Goal: Information Seeking & Learning: Learn about a topic

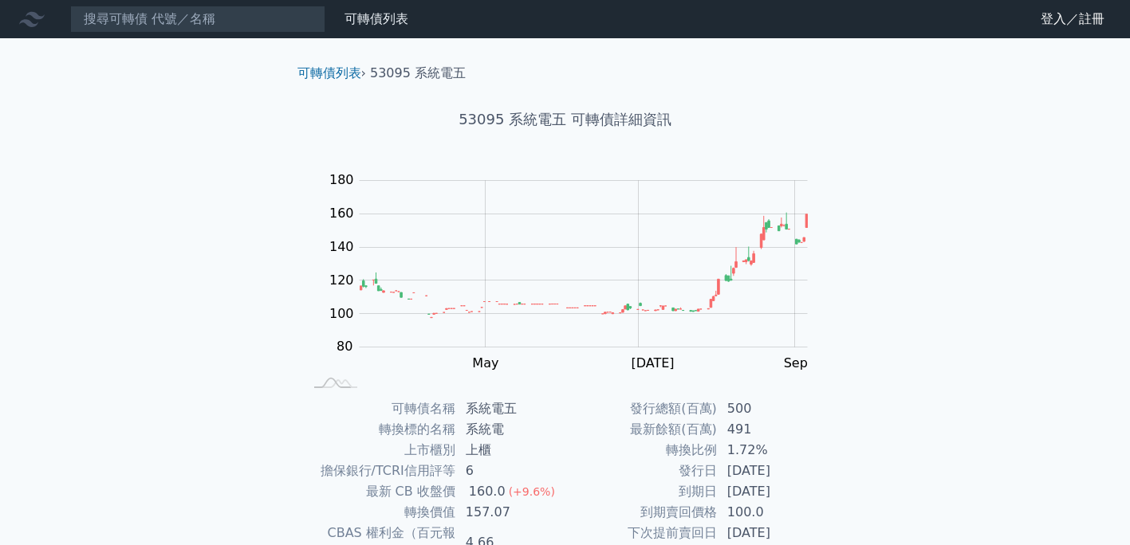
click at [180, 129] on div "可轉債列表 財務數據 可轉債列表 財務數據 登入／註冊 登入／註冊 可轉債列表 › 53095 系統電五 53095 系統電五 可轉債詳細資訊 Zoom Ou…" at bounding box center [565, 378] width 1130 height 757
click at [377, 16] on link "可轉債列表" at bounding box center [376, 18] width 64 height 15
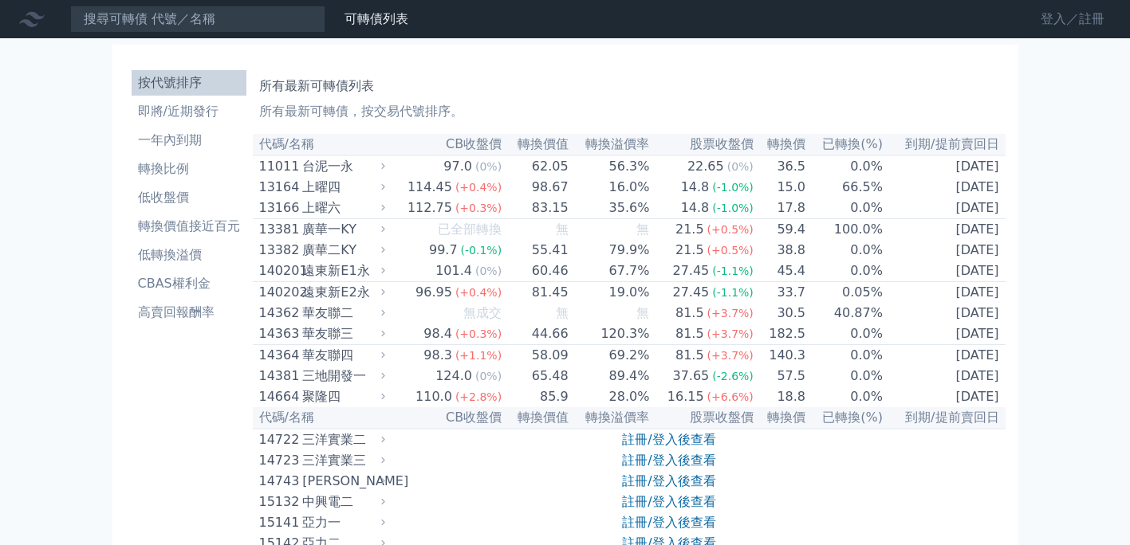
click at [1052, 17] on link "登入／註冊" at bounding box center [1072, 19] width 89 height 26
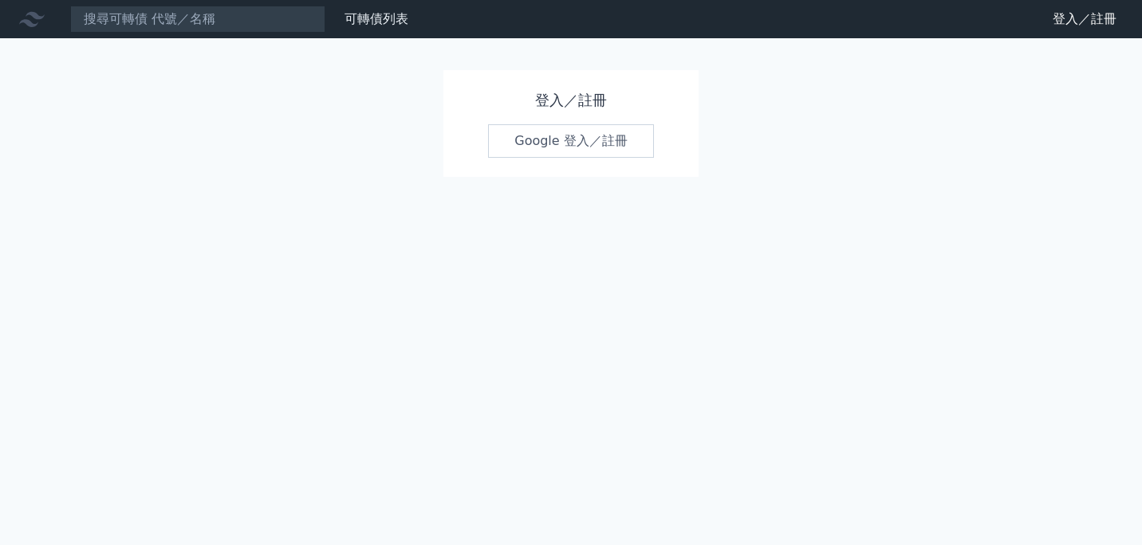
click at [537, 131] on link "Google 登入／註冊" at bounding box center [571, 140] width 166 height 33
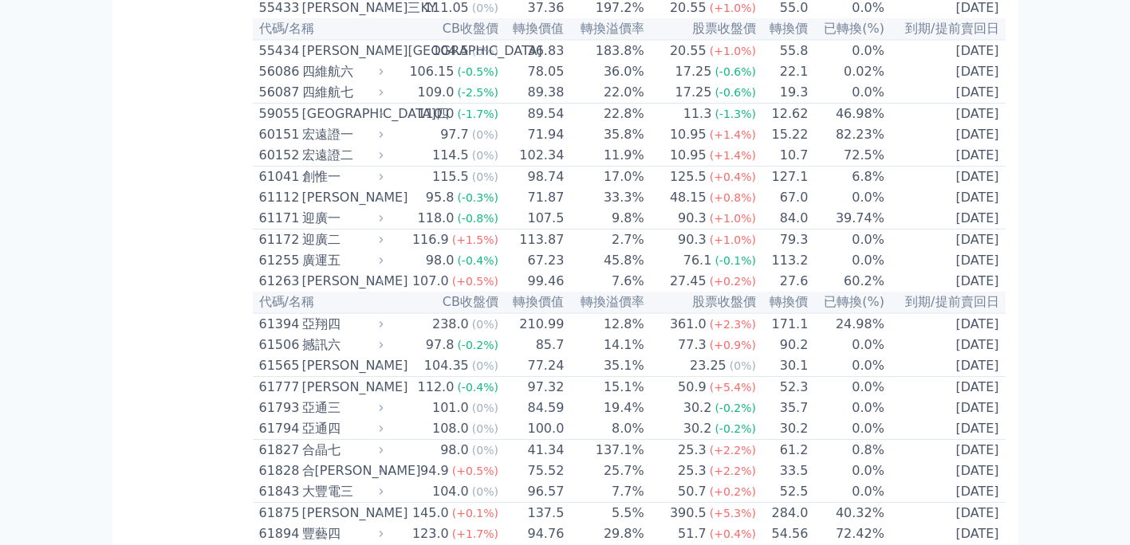
scroll to position [5514, 0]
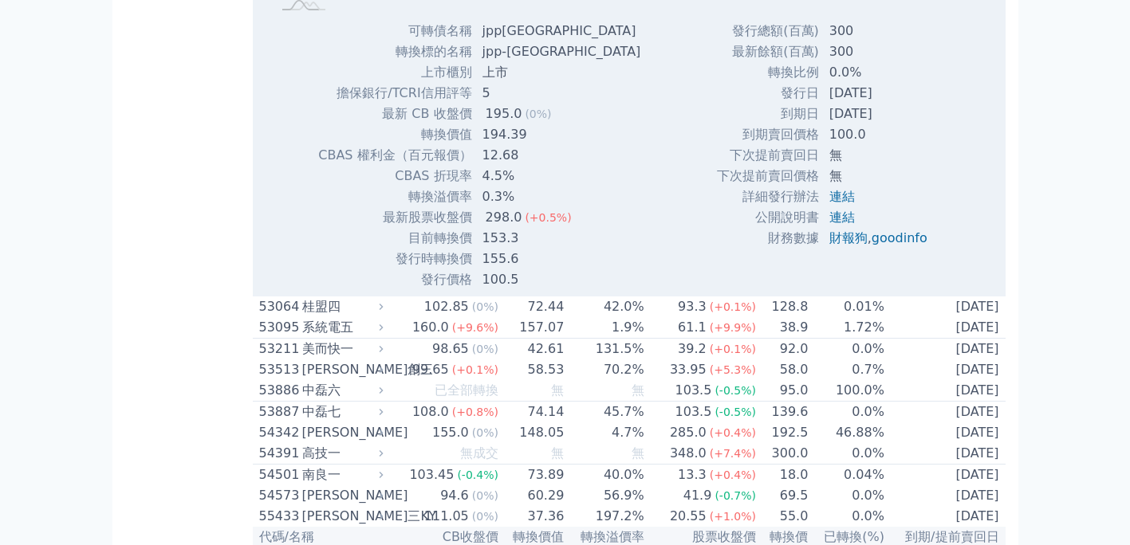
scroll to position [5594, 0]
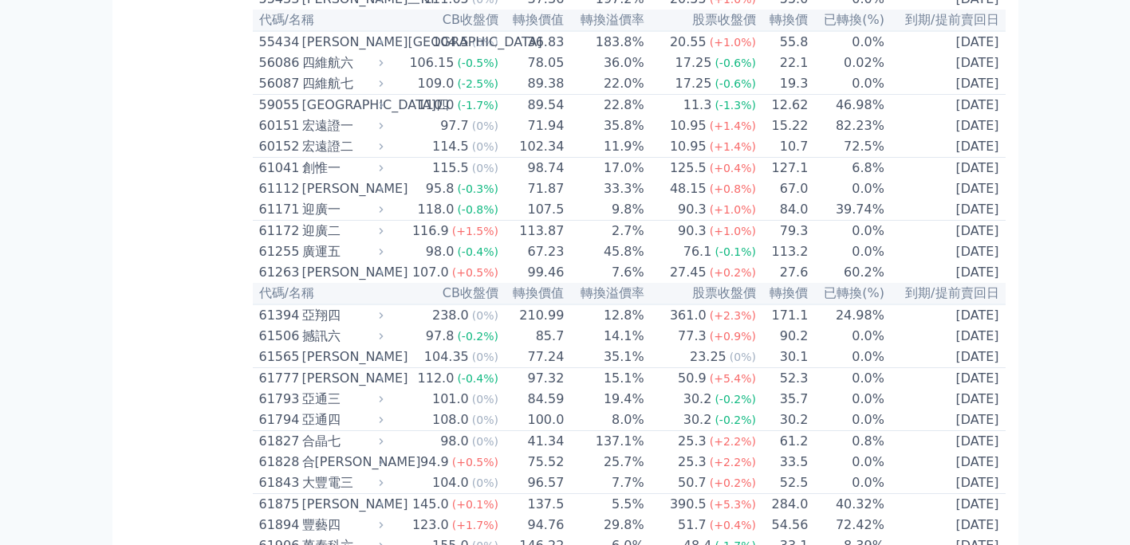
drag, startPoint x: 269, startPoint y: 183, endPoint x: 241, endPoint y: 203, distance: 34.9
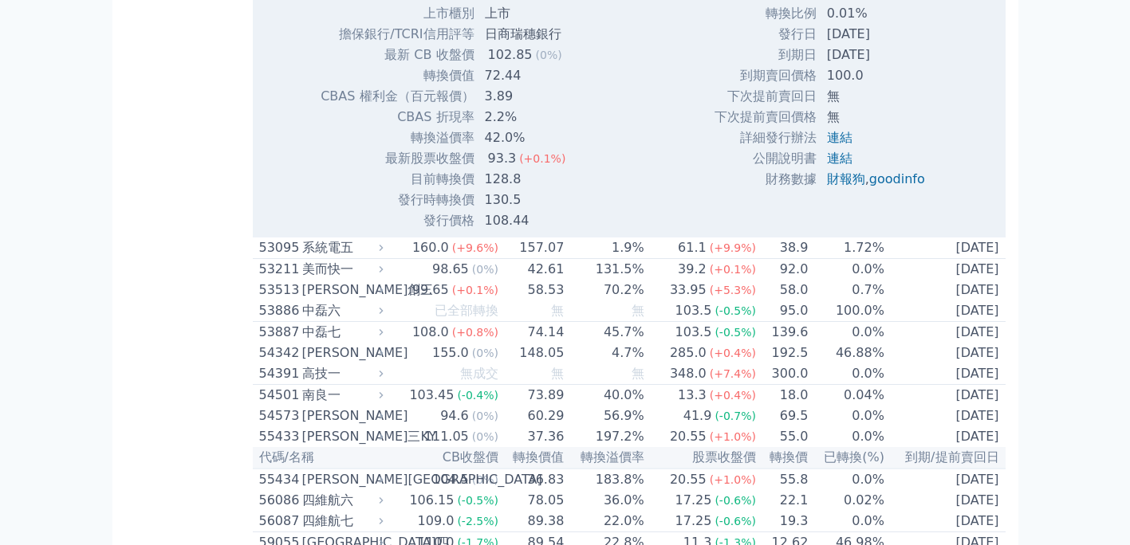
scroll to position [5673, 0]
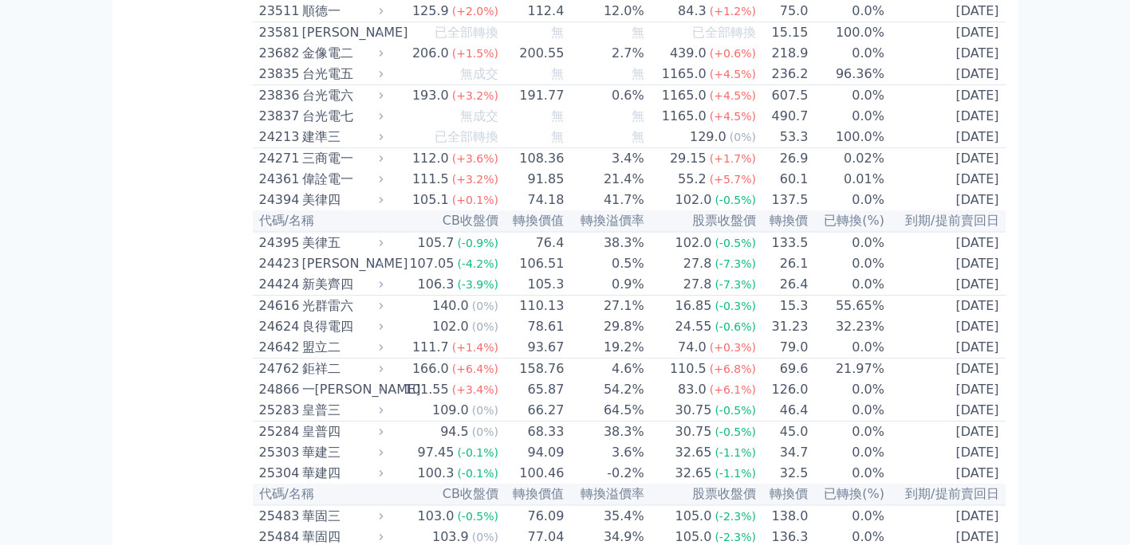
scroll to position [1290, 0]
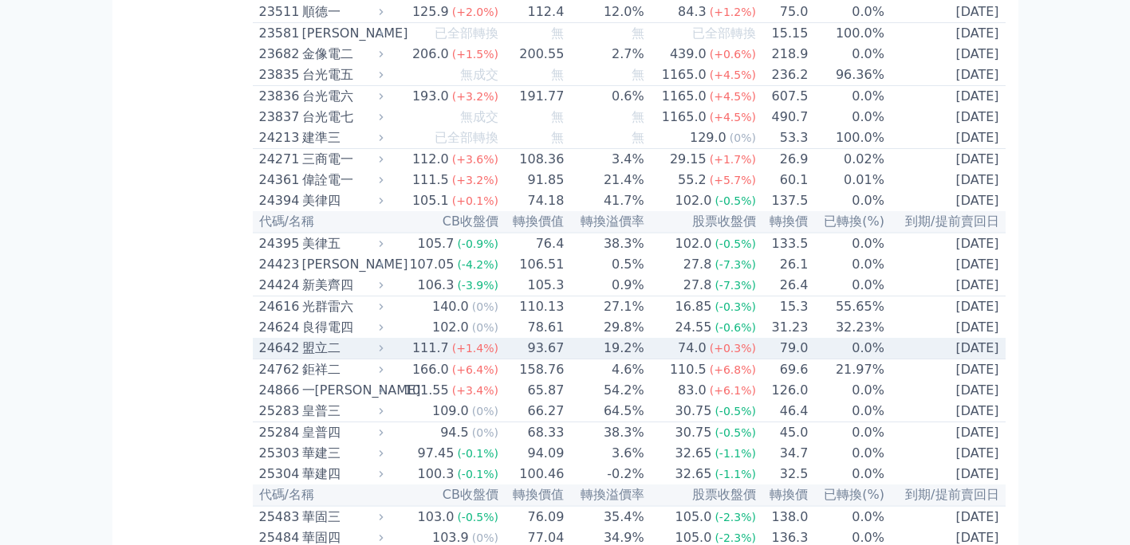
click at [281, 358] on div "24642" at bounding box center [278, 348] width 39 height 19
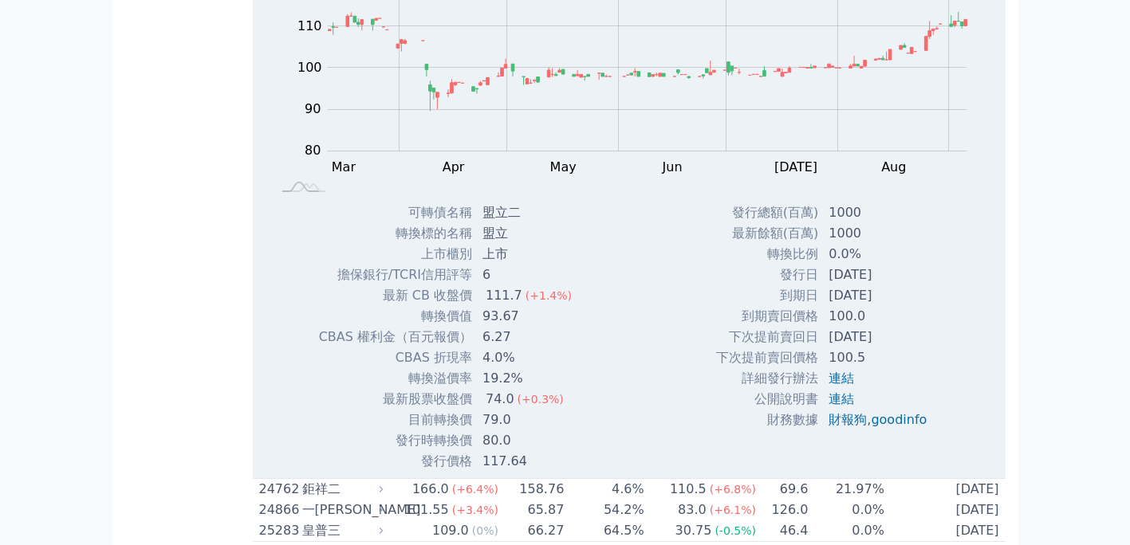
scroll to position [1689, 0]
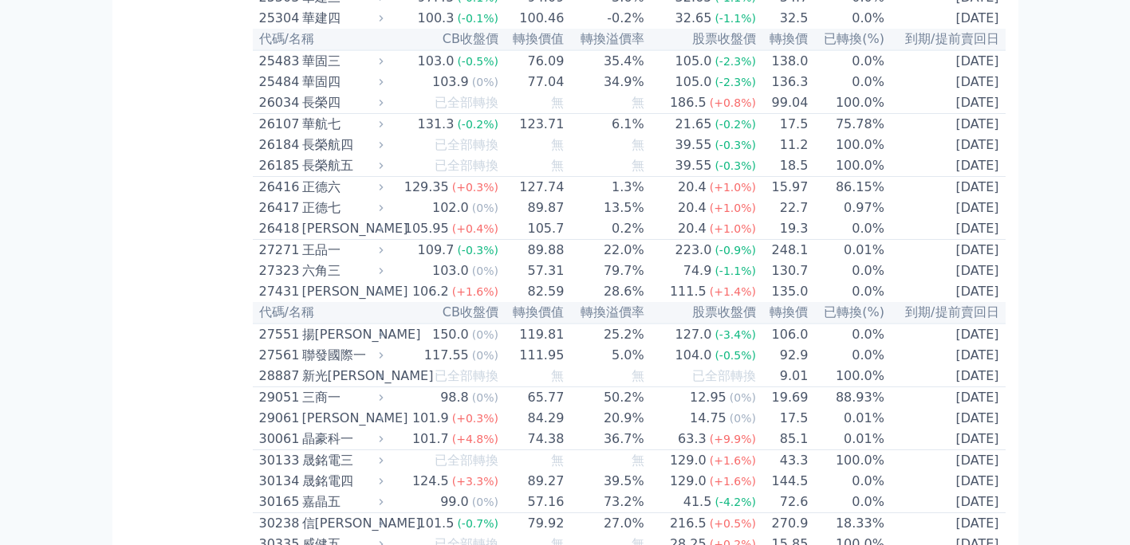
scroll to position [1778, 0]
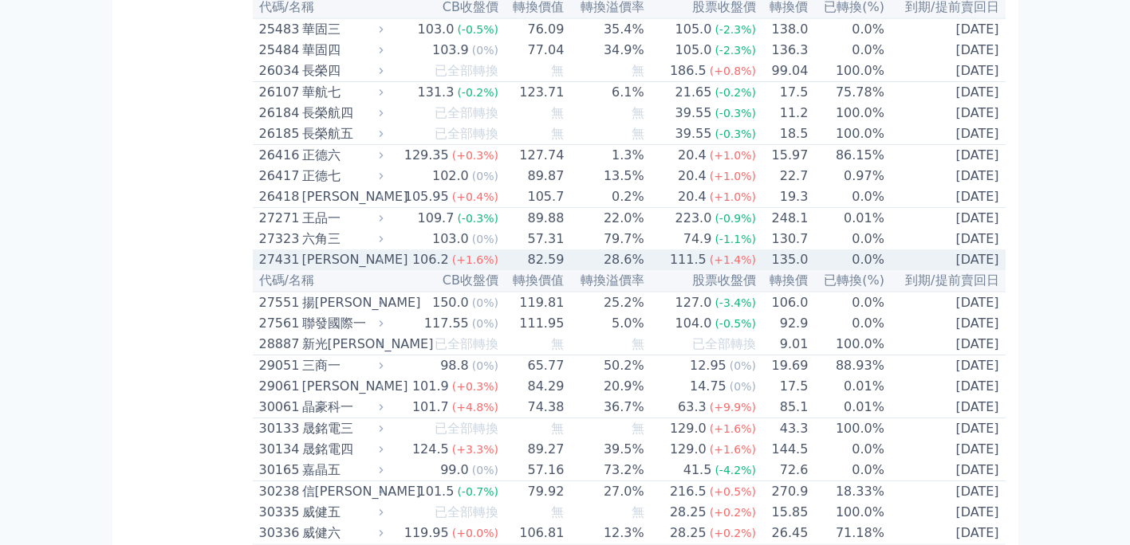
click at [283, 269] on div "27431" at bounding box center [278, 259] width 39 height 19
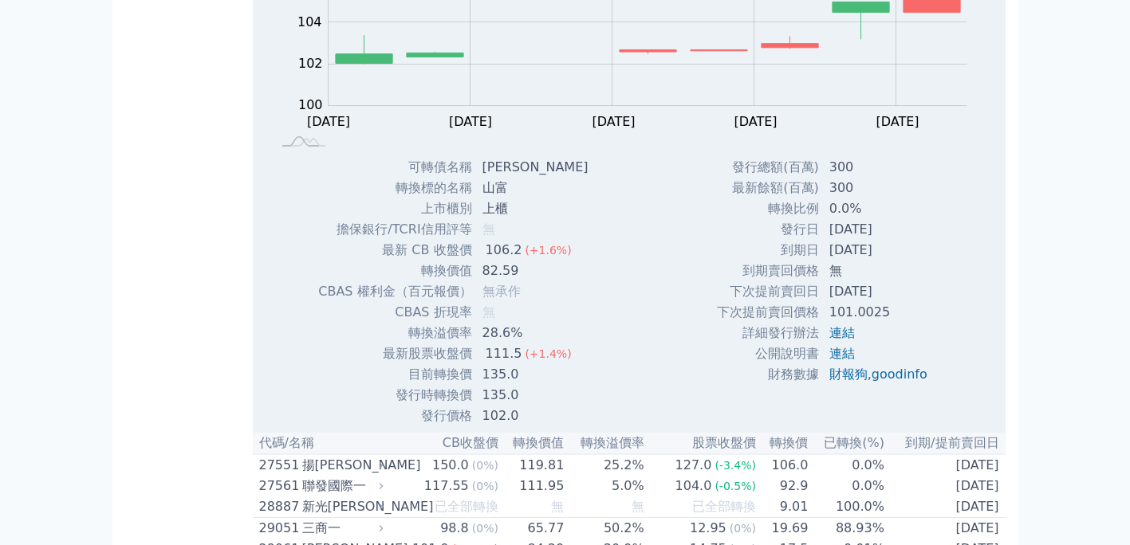
scroll to position [2097, 0]
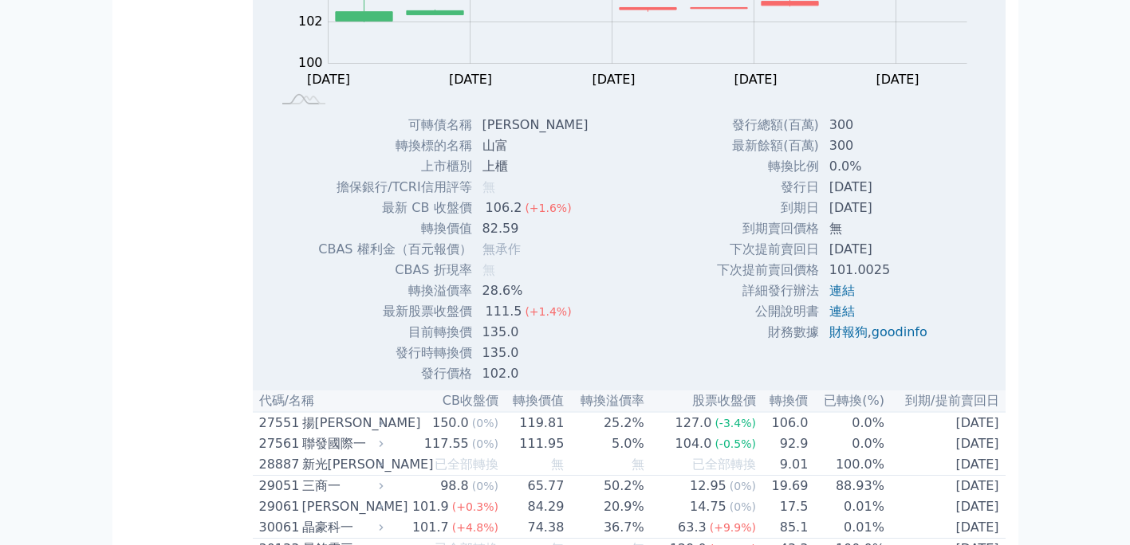
scroll to position [2177, 0]
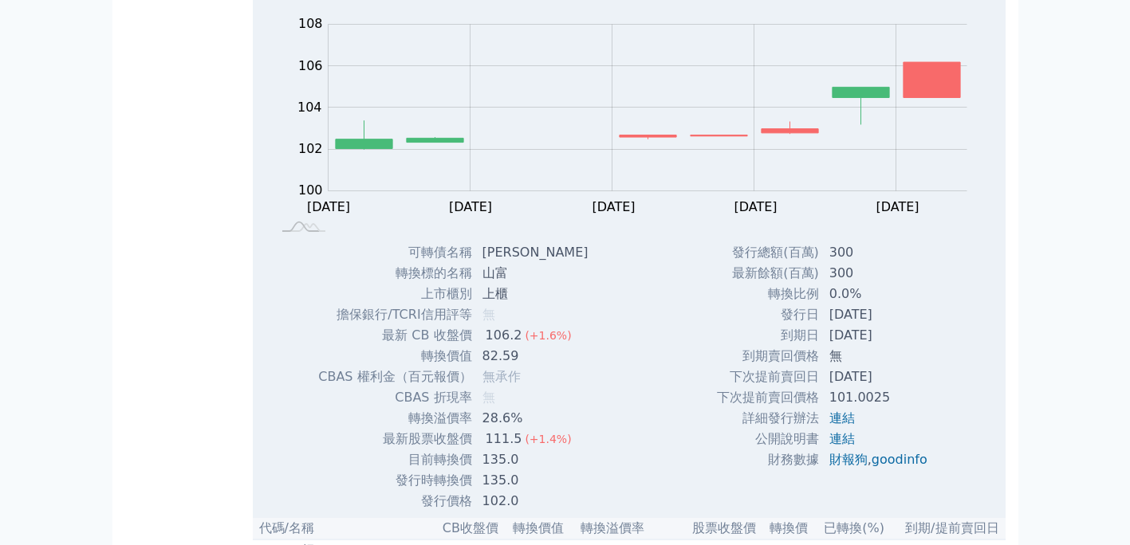
scroll to position [2017, 0]
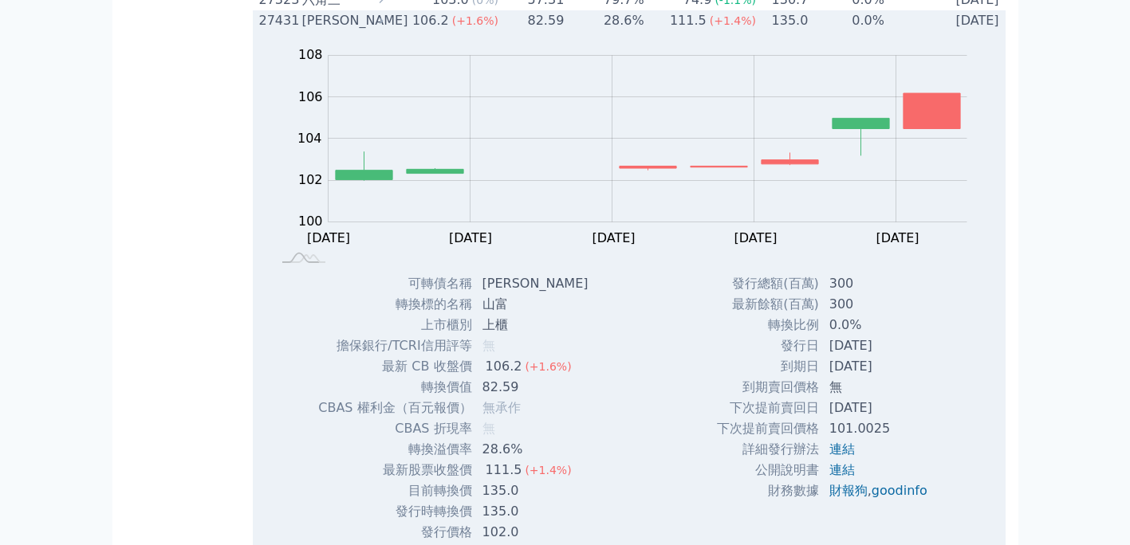
click at [265, 30] on div "27431" at bounding box center [278, 20] width 39 height 19
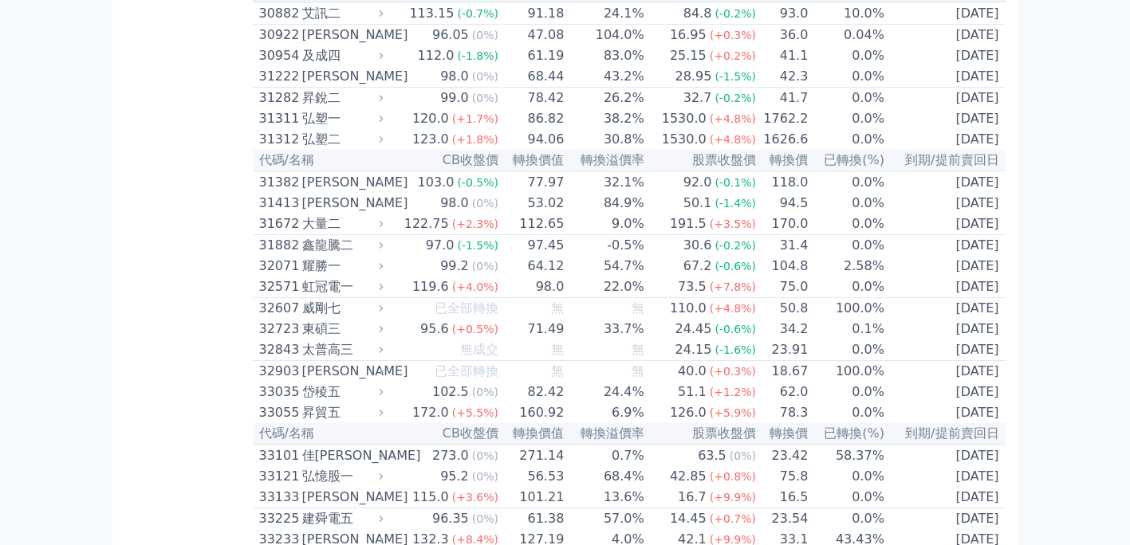
scroll to position [2655, 0]
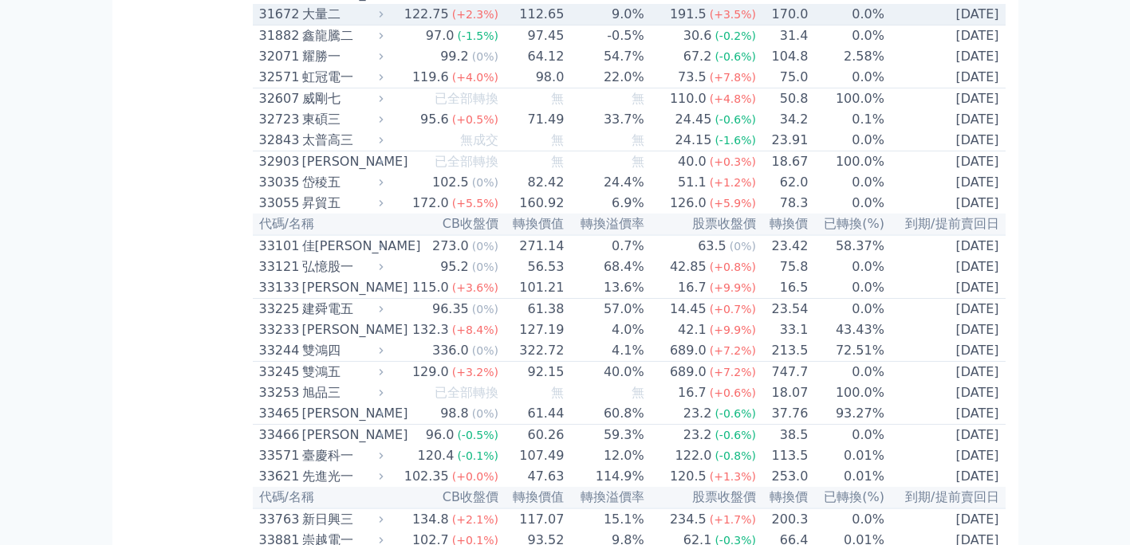
click at [286, 24] on div "31672" at bounding box center [278, 14] width 39 height 19
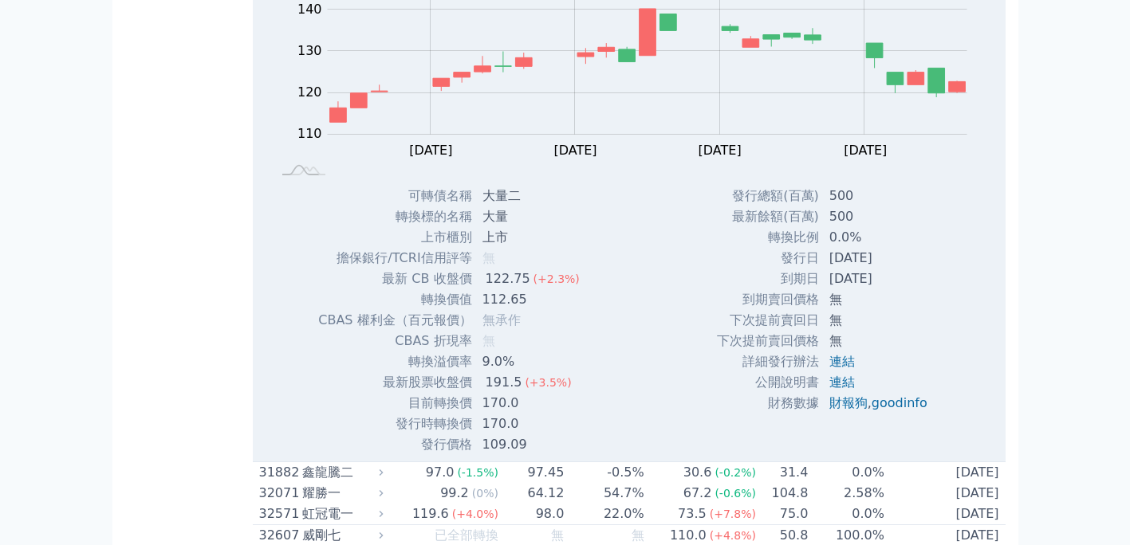
scroll to position [2735, 0]
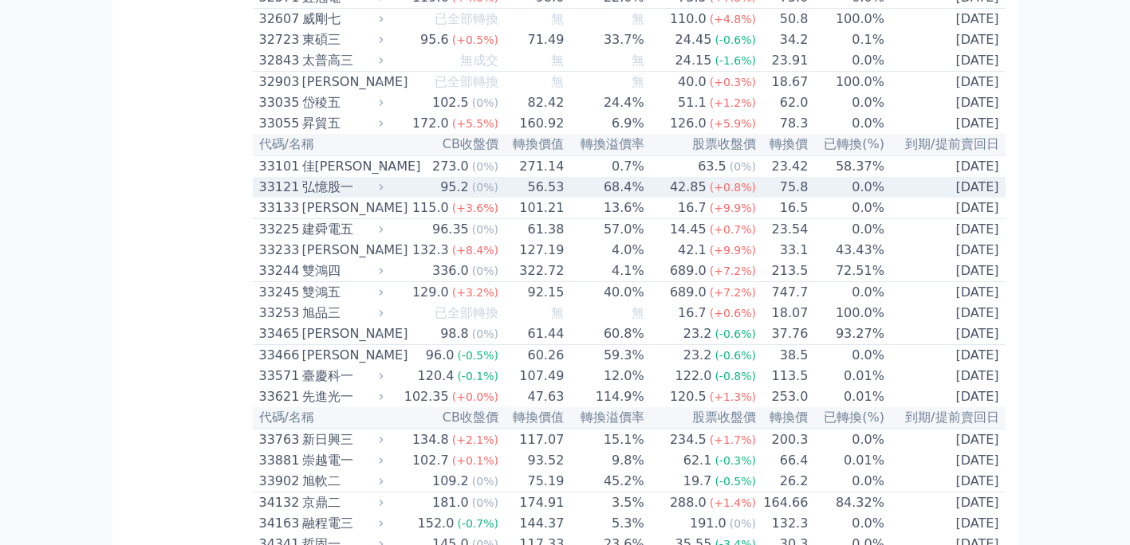
drag, startPoint x: 265, startPoint y: 398, endPoint x: 180, endPoint y: 366, distance: 91.1
click at [265, 197] on div "33121" at bounding box center [278, 187] width 39 height 19
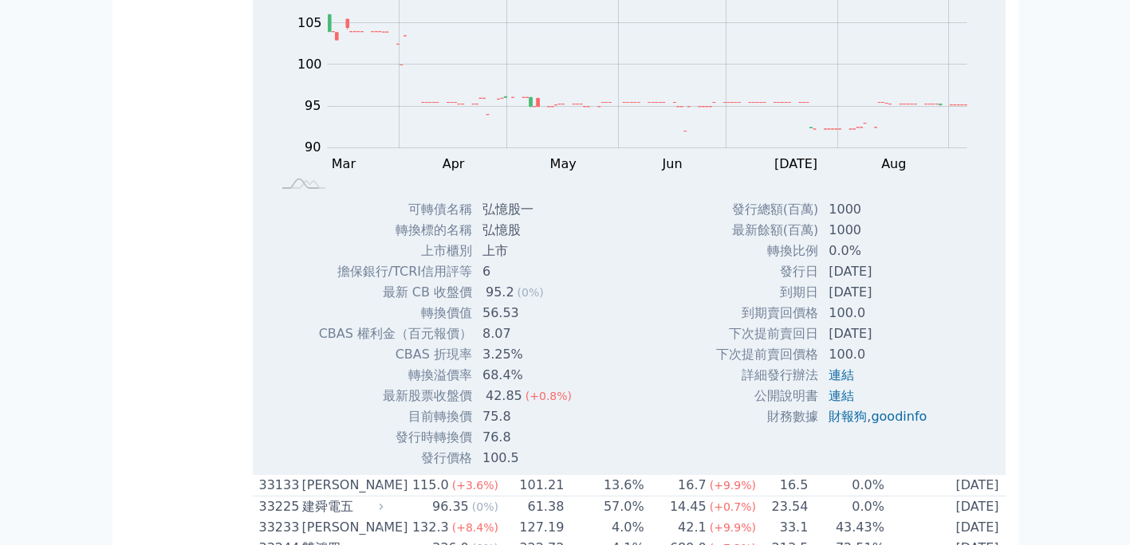
scroll to position [2974, 0]
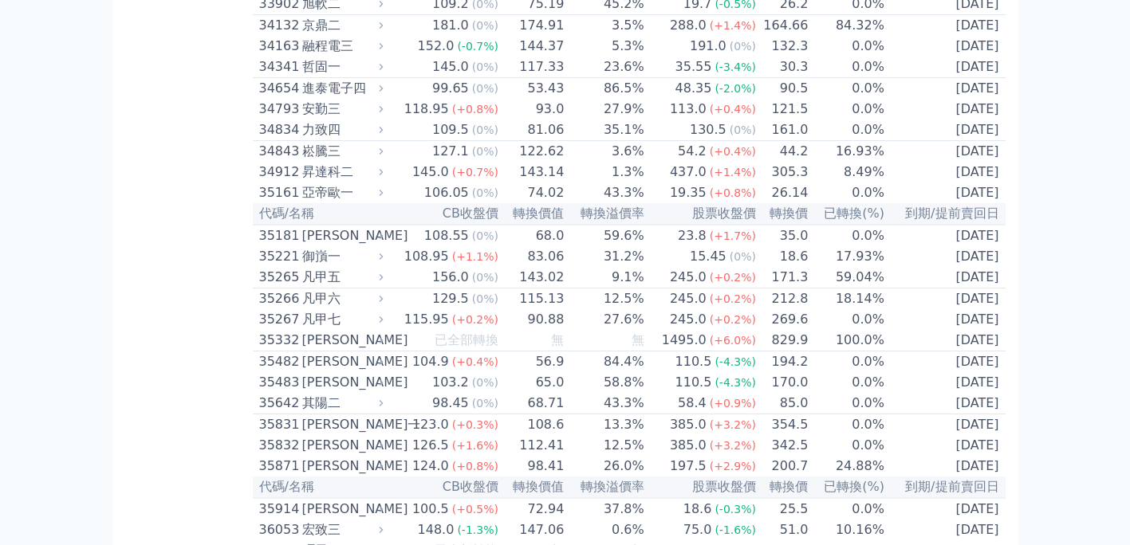
scroll to position [3213, 0]
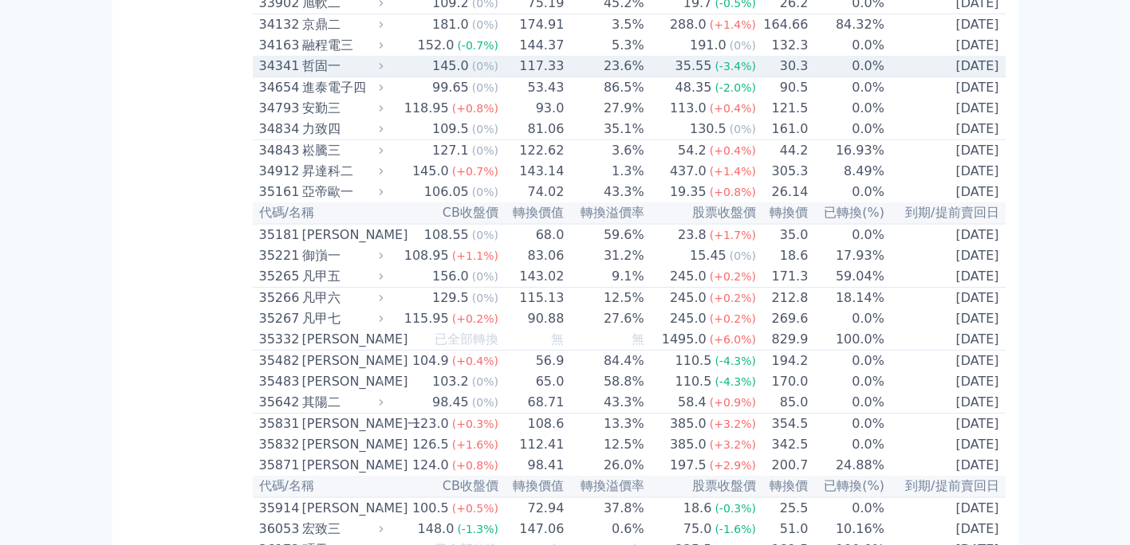
click at [273, 76] on div "34341" at bounding box center [278, 66] width 39 height 19
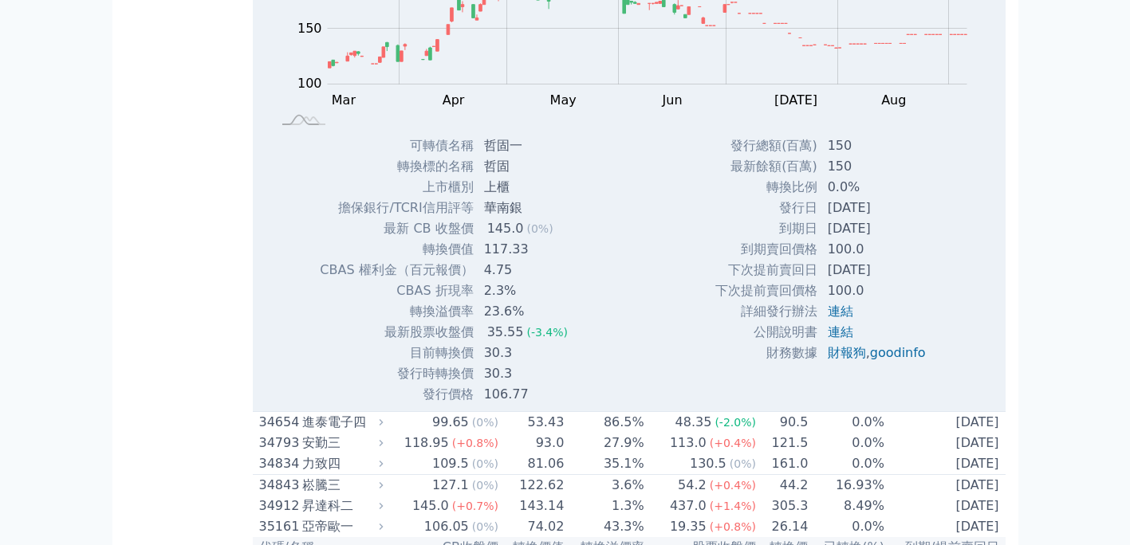
scroll to position [3372, 0]
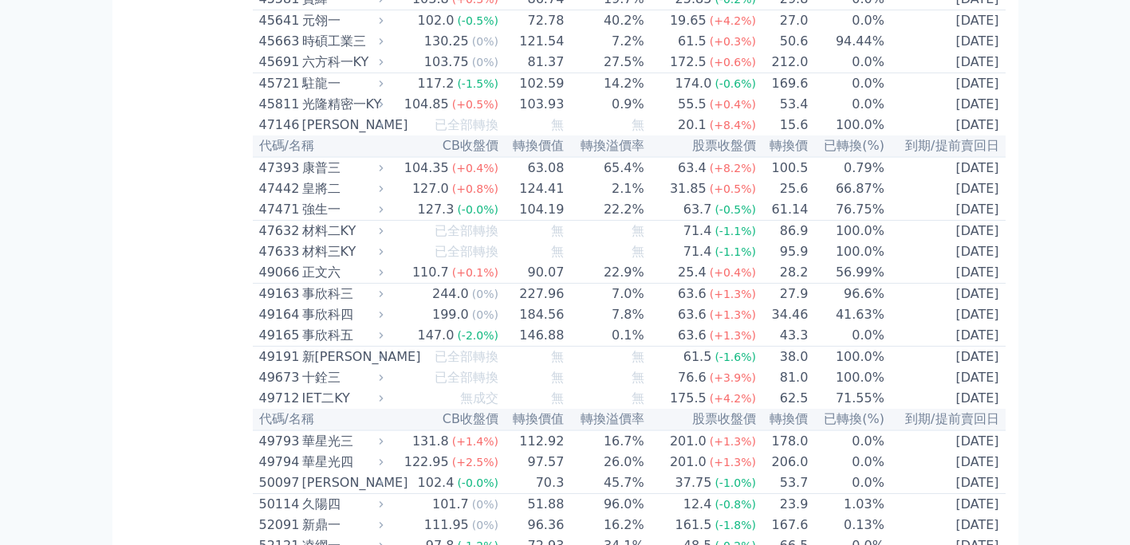
scroll to position [4648, 0]
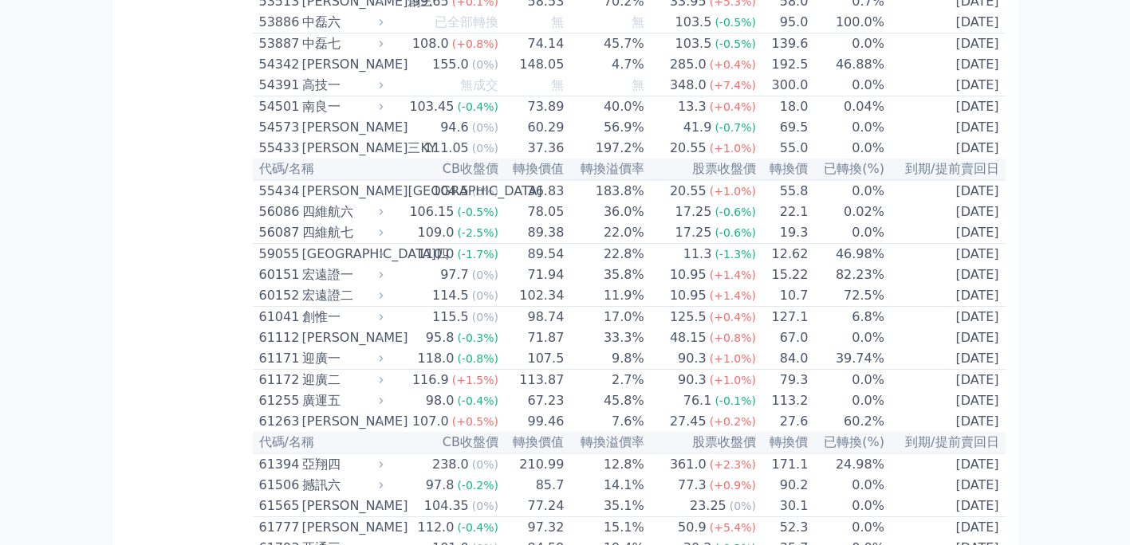
scroll to position [5445, 0]
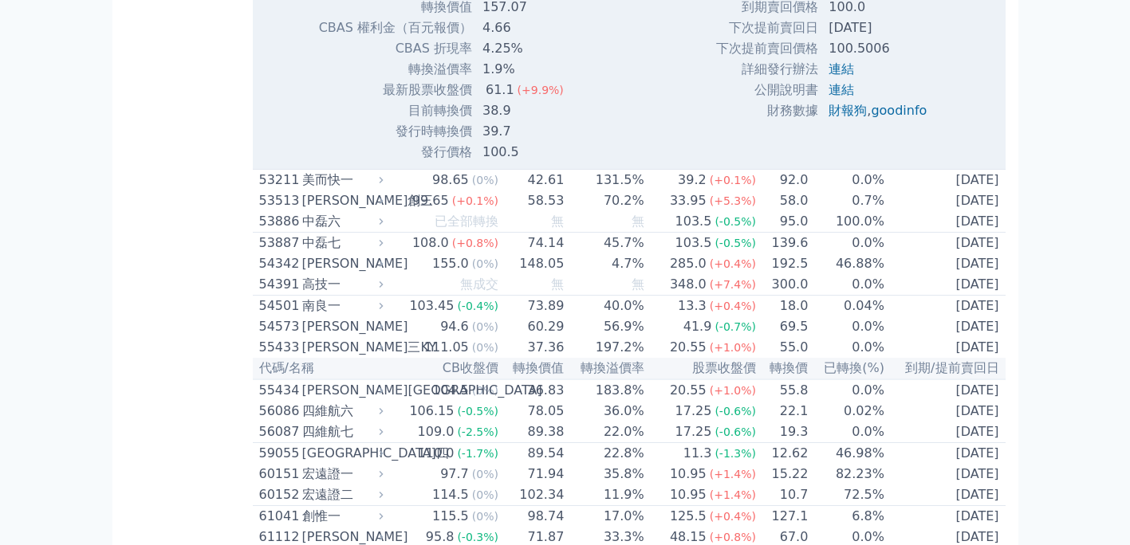
scroll to position [5764, 0]
drag, startPoint x: 182, startPoint y: 427, endPoint x: 184, endPoint y: 435, distance: 8.3
